Goal: Task Accomplishment & Management: Manage account settings

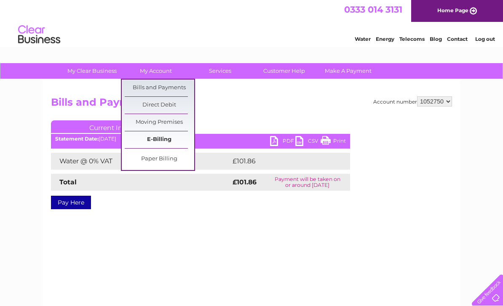
click at [171, 139] on link "E-Billing" at bounding box center [160, 139] width 70 height 17
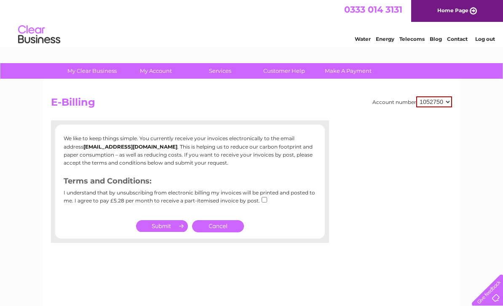
click at [262, 199] on input "checkbox" at bounding box center [264, 199] width 5 height 5
click at [270, 199] on div "I understand that by unsubscribing from electronic billing my invoices will be …" at bounding box center [190, 200] width 253 height 20
click at [265, 201] on input "checkbox" at bounding box center [264, 199] width 5 height 5
checkbox input "false"
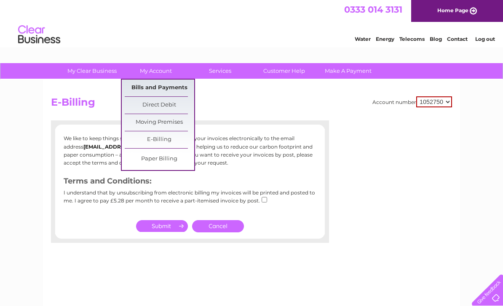
click at [178, 92] on link "Bills and Payments" at bounding box center [160, 88] width 70 height 17
